Goal: Task Accomplishment & Management: Use online tool/utility

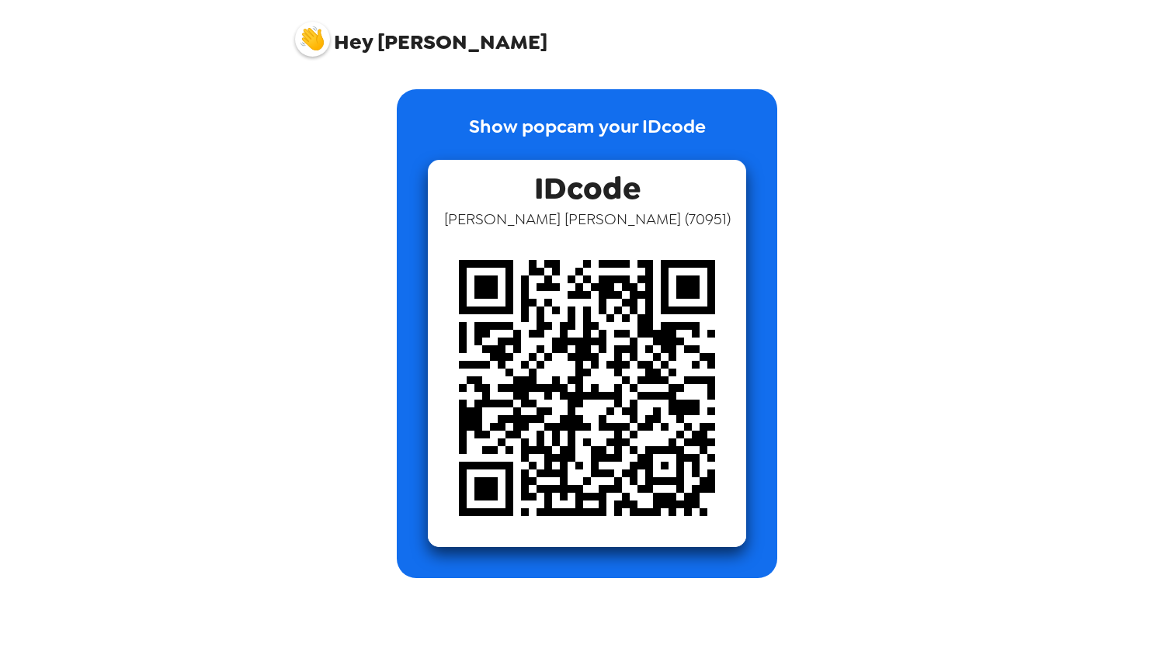
click at [557, 230] on img at bounding box center [587, 388] width 318 height 318
click at [536, 284] on img at bounding box center [587, 388] width 318 height 318
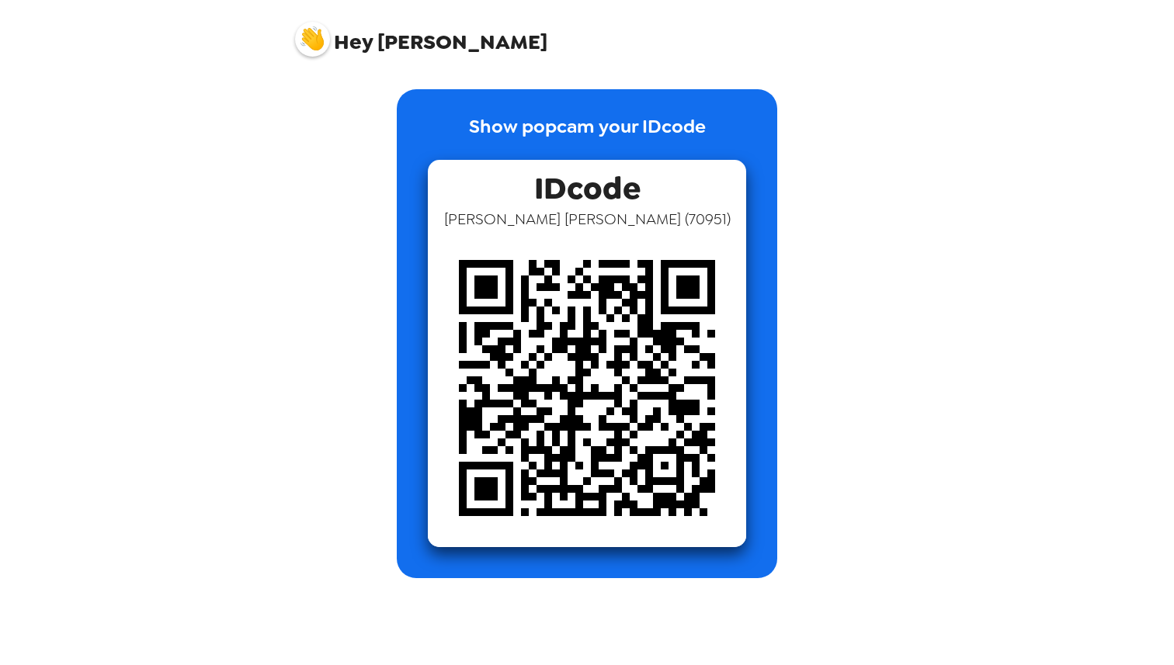
click at [580, 220] on span "[PERSON_NAME] ( 70951 )" at bounding box center [587, 219] width 286 height 20
click at [580, 188] on span "IDcode" at bounding box center [587, 184] width 106 height 49
click at [568, 120] on p "Show popcam your IDcode" at bounding box center [587, 136] width 237 height 47
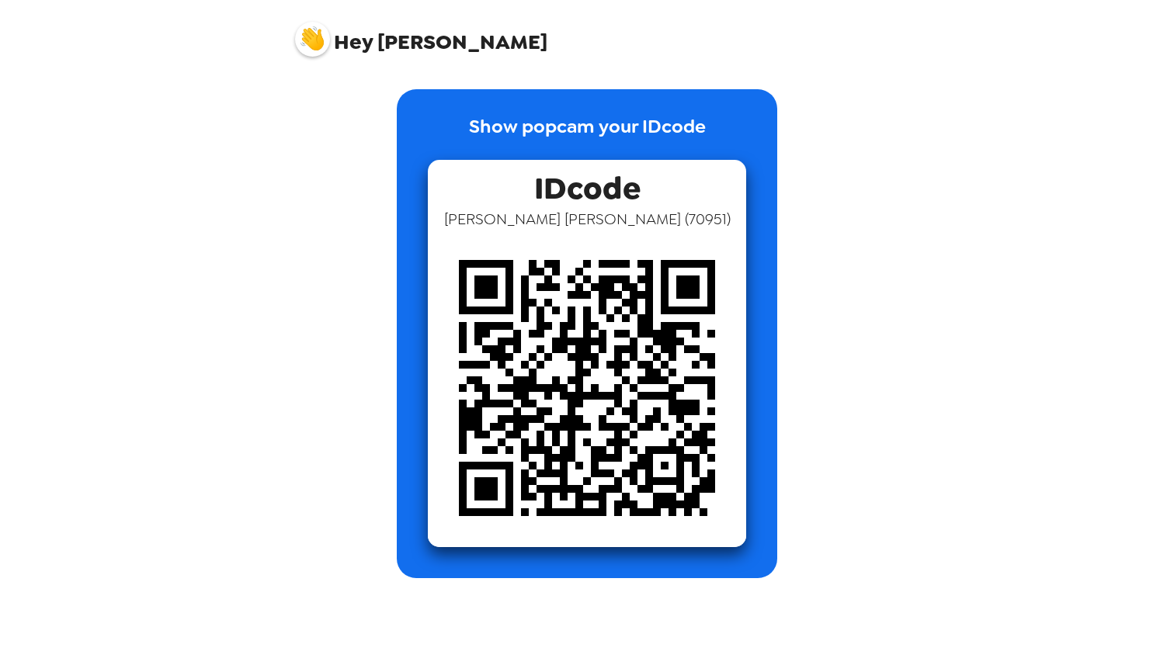
click at [574, 94] on div "Show popcam your IDcode IDcode [PERSON_NAME] ( 70951 )" at bounding box center [587, 333] width 380 height 489
